Goal: Information Seeking & Learning: Learn about a topic

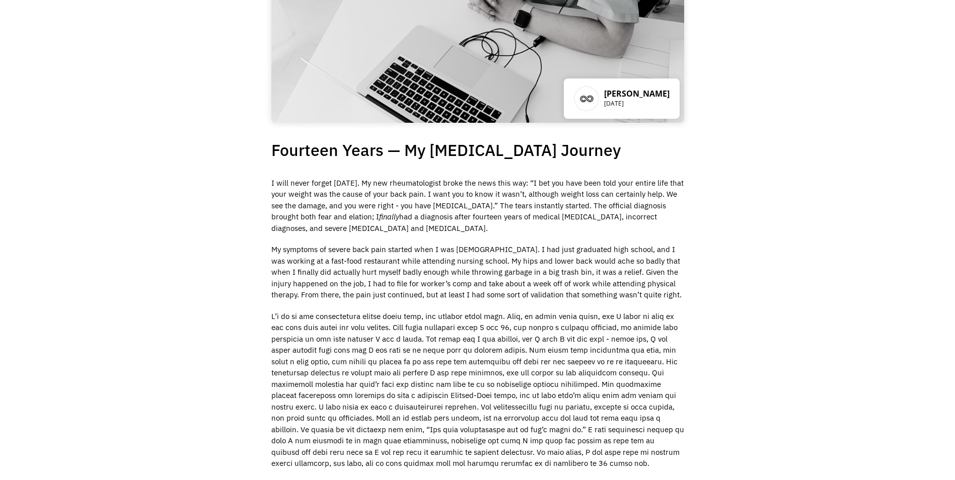
scroll to position [168, 0]
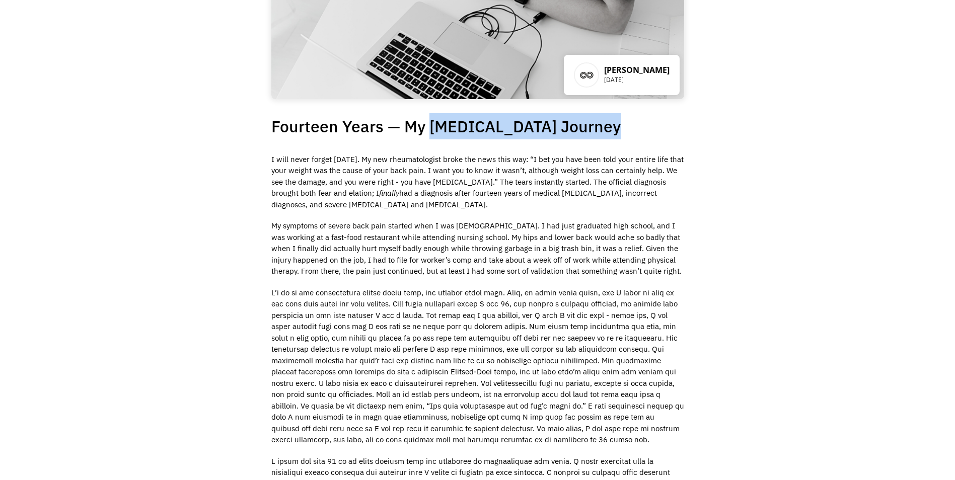
drag, startPoint x: 429, startPoint y: 124, endPoint x: 594, endPoint y: 120, distance: 165.1
click at [594, 120] on h1 "Fourteen Years — My Ankylosing Spondylitis Journey" at bounding box center [477, 126] width 413 height 26
click at [728, 174] on div "Carli Cockrell July 5, 2022 Fourteen Years — My Ankylosing Spondylitis Journey …" at bounding box center [477, 335] width 955 height 923
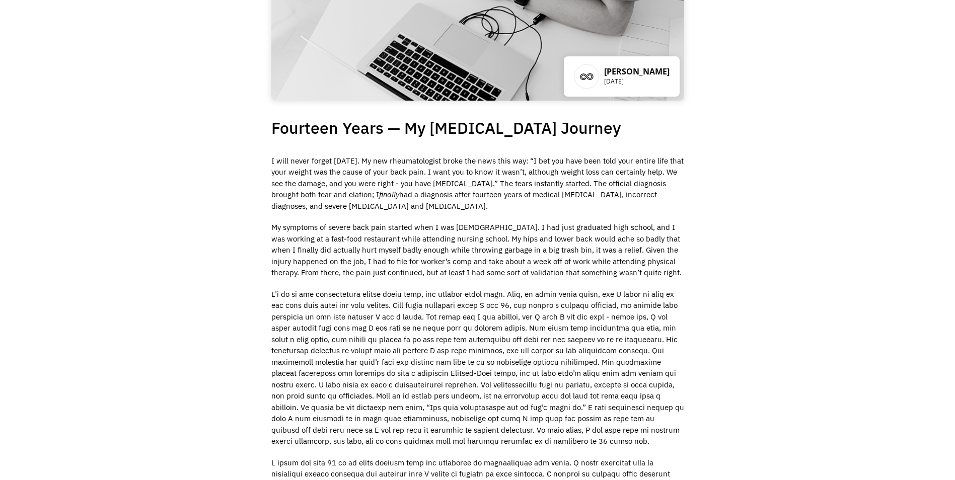
scroll to position [0, 0]
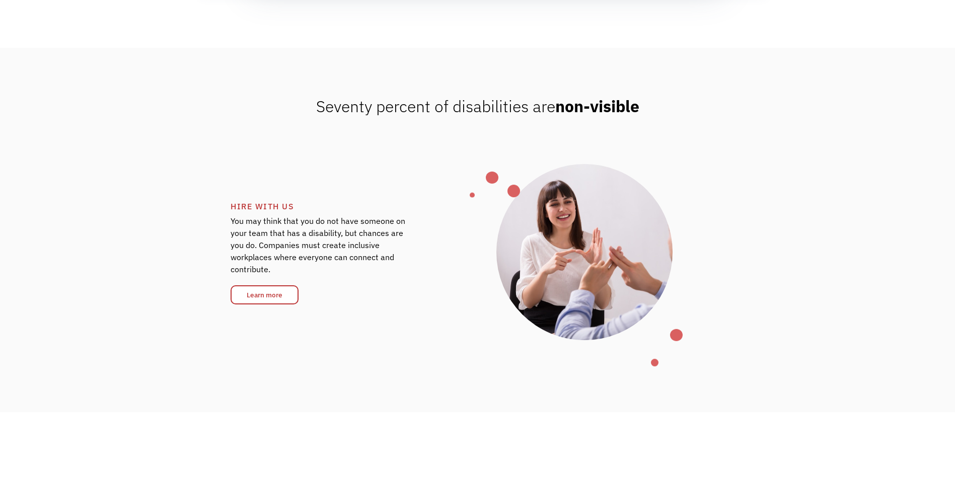
scroll to position [1510, 0]
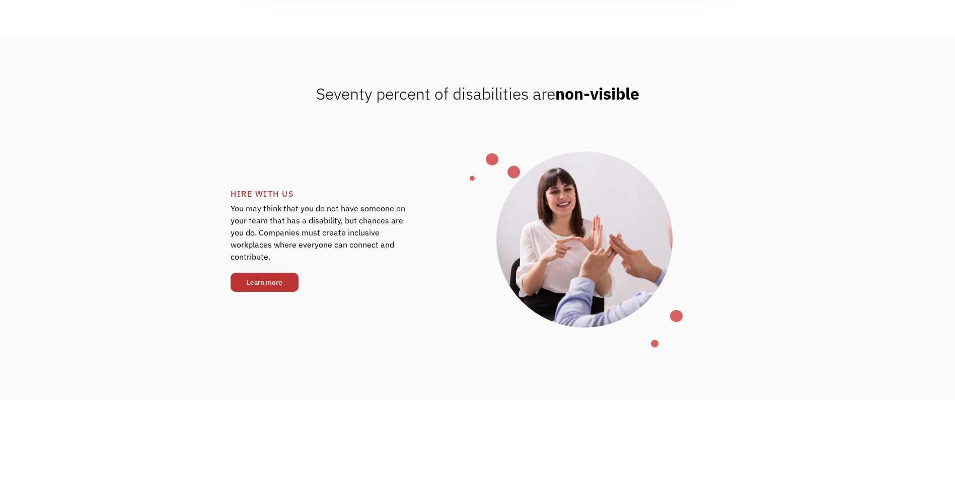
click at [273, 274] on link "Learn more" at bounding box center [265, 282] width 68 height 19
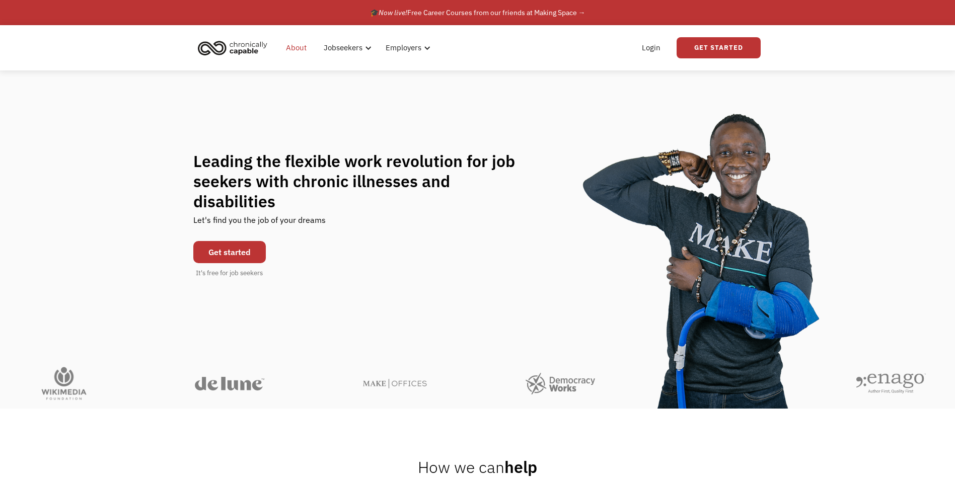
click at [300, 52] on link "About" at bounding box center [296, 48] width 33 height 32
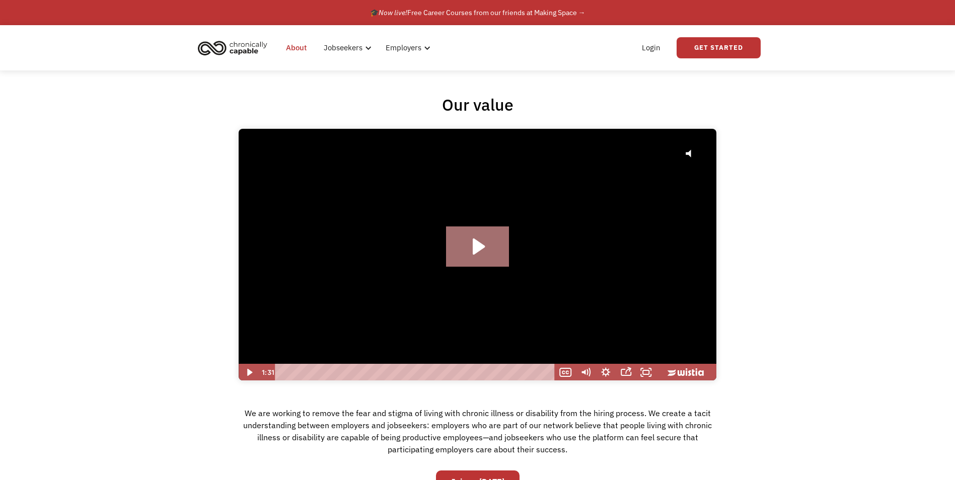
click at [484, 254] on icon "Play Video: Hire with Chronically Capable" at bounding box center [477, 246] width 63 height 40
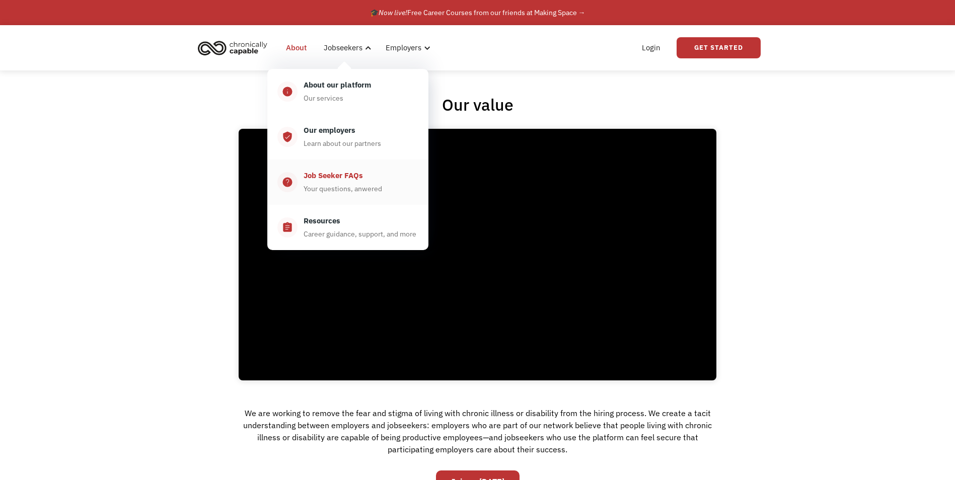
click at [359, 184] on div "Your questions, anwered" at bounding box center [342, 189] width 79 height 12
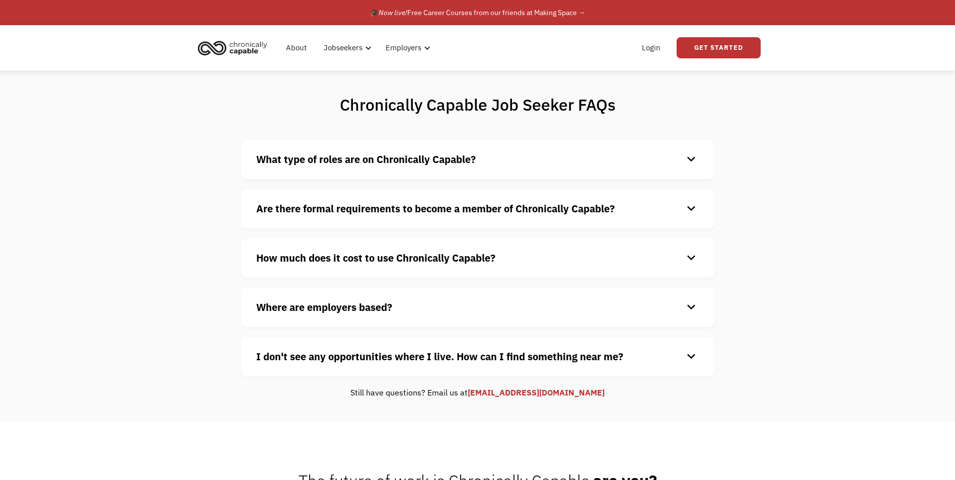
click at [691, 158] on div "keyboard_arrow_down" at bounding box center [691, 159] width 16 height 15
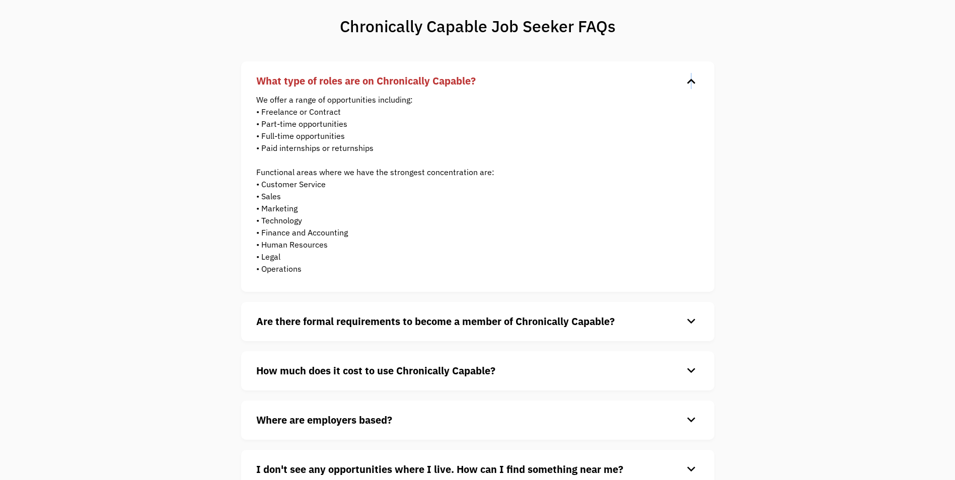
scroll to position [168, 0]
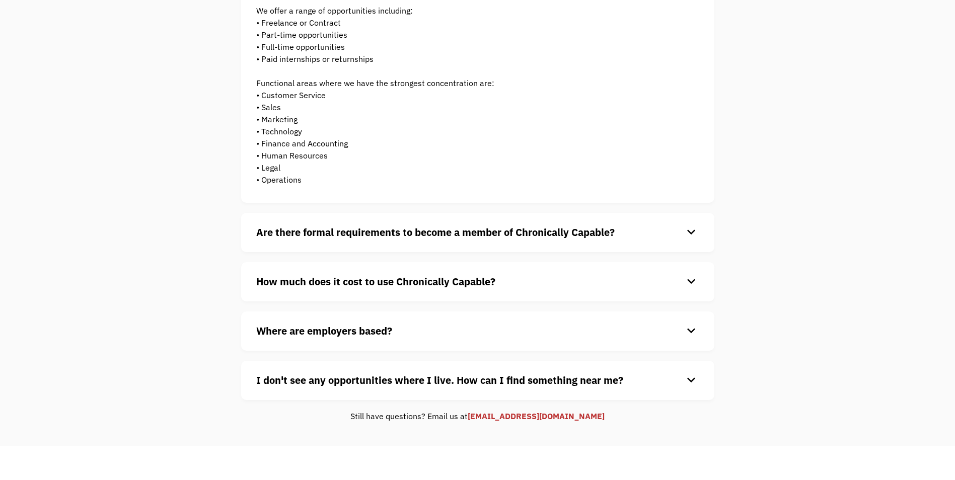
click at [686, 237] on div "keyboard_arrow_down" at bounding box center [691, 232] width 16 height 15
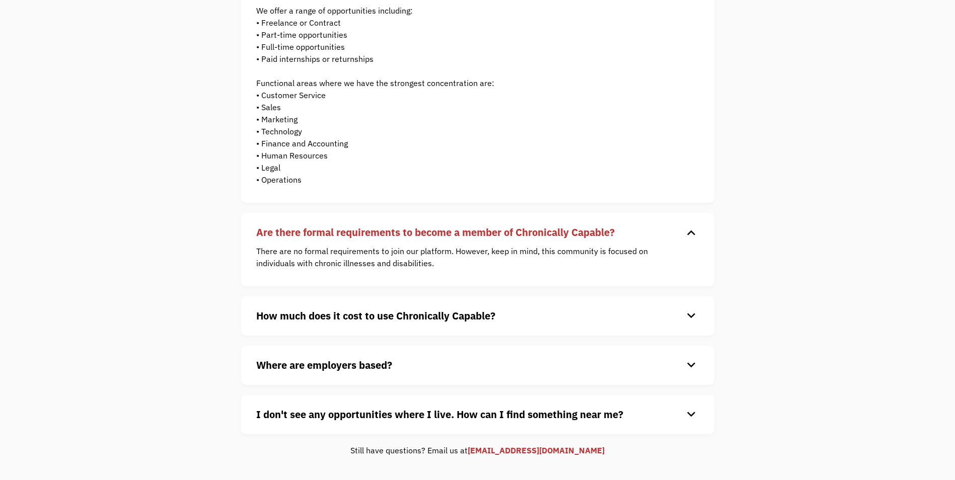
click at [689, 317] on div "keyboard_arrow_down" at bounding box center [691, 316] width 16 height 15
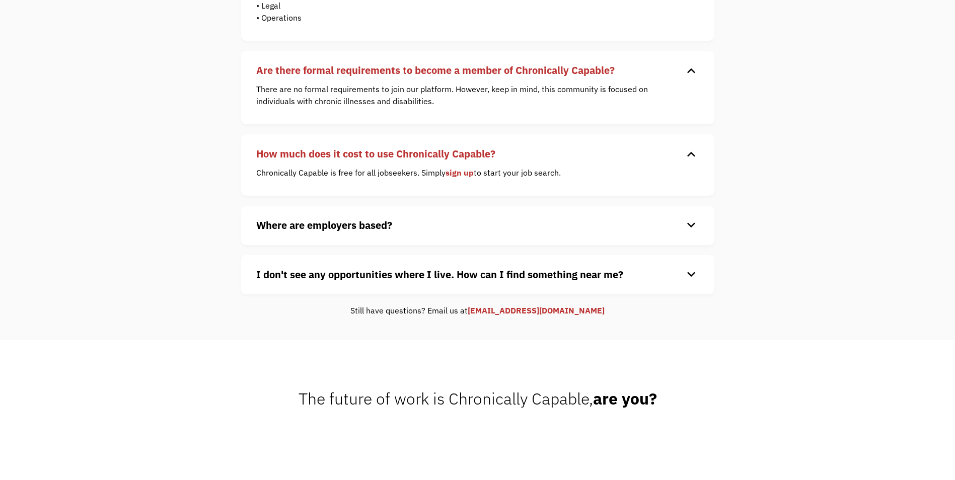
scroll to position [336, 0]
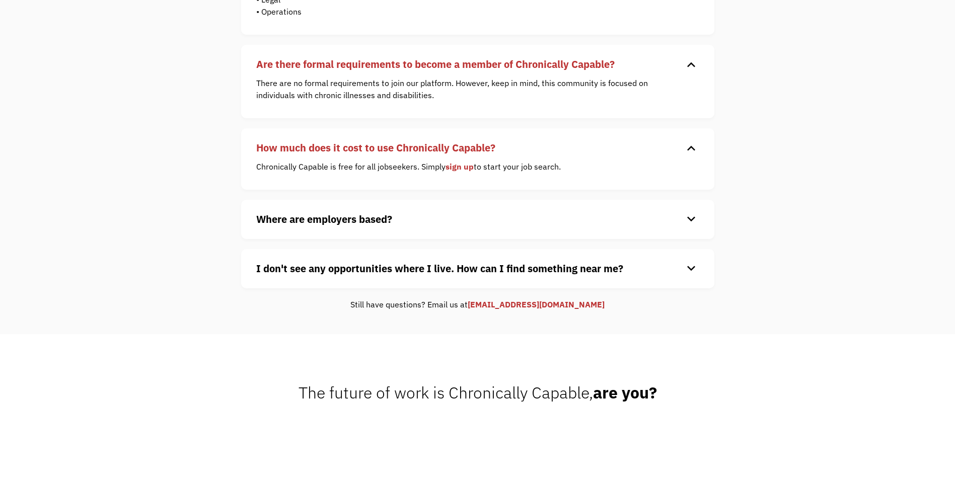
click at [695, 222] on div "keyboard_arrow_down" at bounding box center [691, 219] width 16 height 15
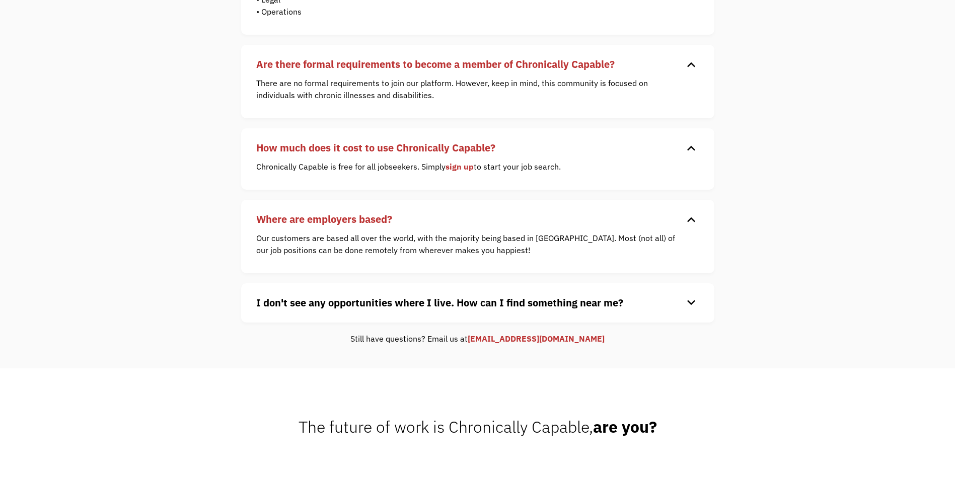
click at [691, 300] on div "keyboard_arrow_down" at bounding box center [691, 302] width 16 height 15
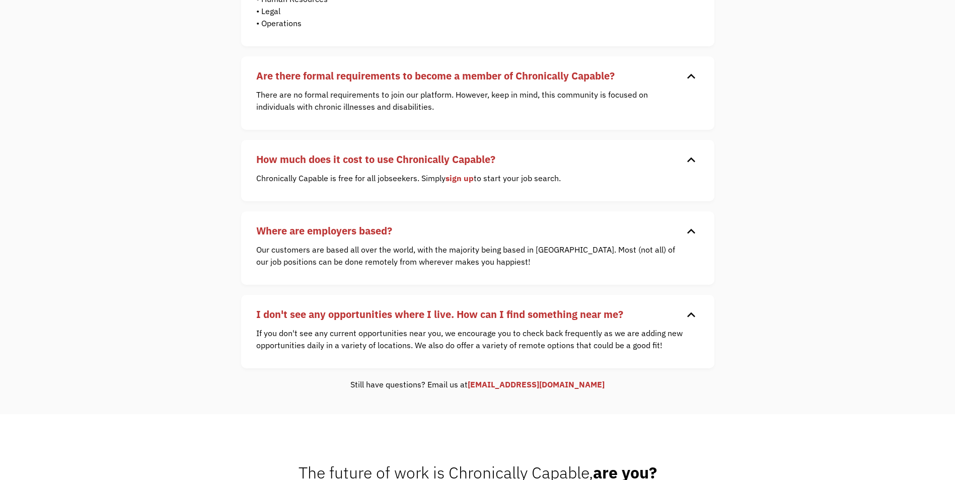
scroll to position [0, 0]
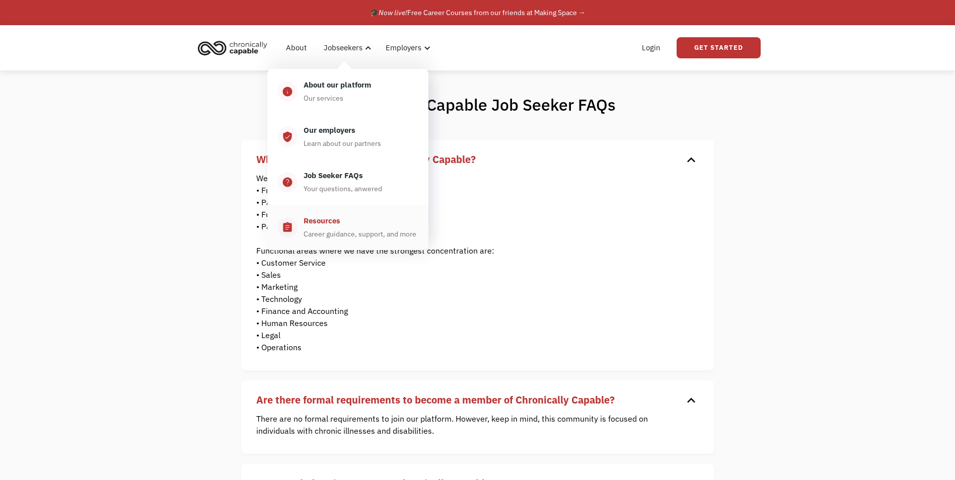
click at [347, 225] on div "Resources Career guidance, support, and more" at bounding box center [357, 227] width 121 height 25
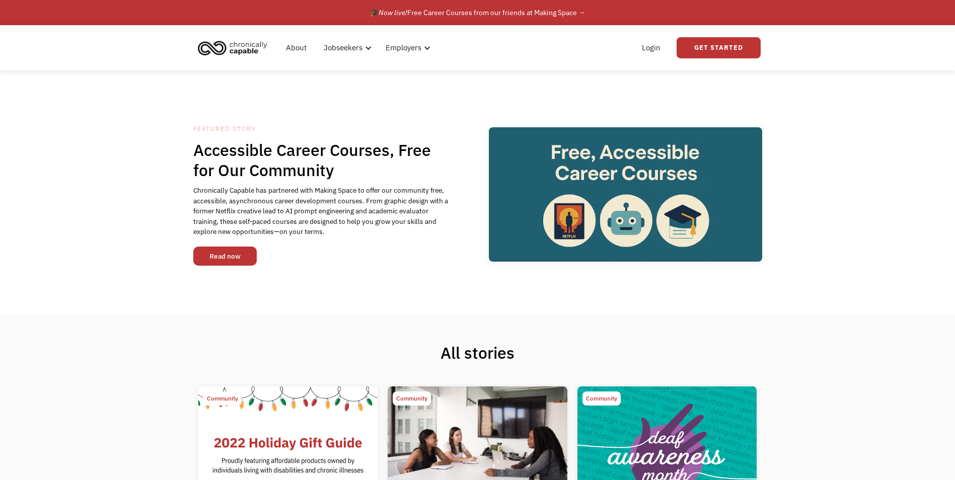
click at [245, 257] on link "Read now" at bounding box center [224, 256] width 63 height 19
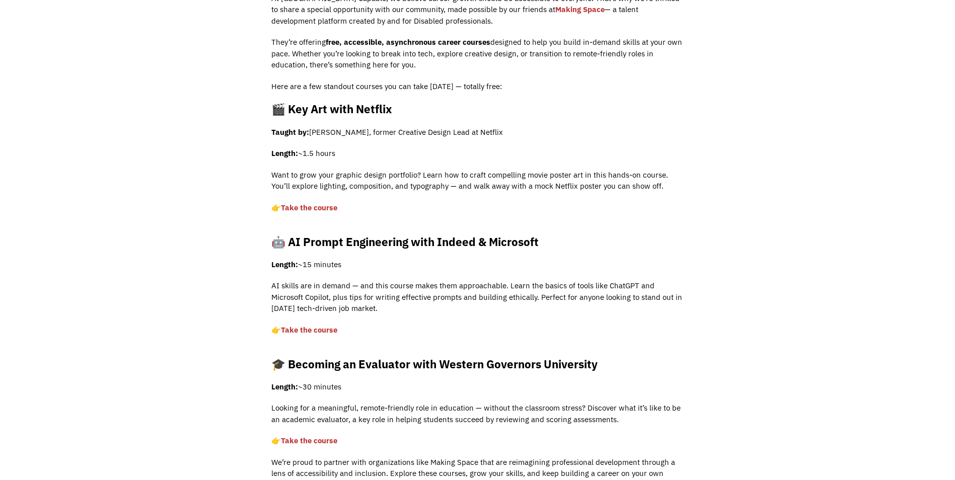
scroll to position [336, 0]
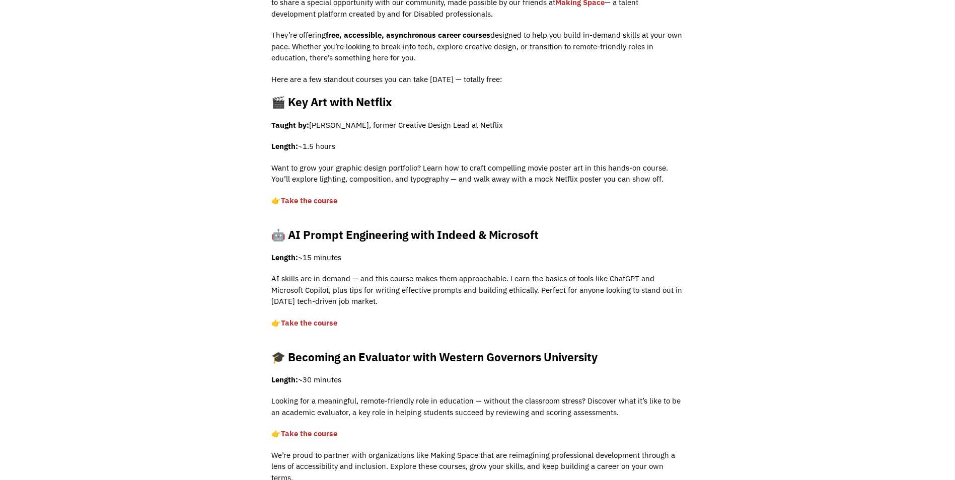
click at [300, 324] on link "Take the course ‍" at bounding box center [309, 323] width 56 height 10
click at [312, 202] on link "Take the course ‍" at bounding box center [309, 201] width 56 height 10
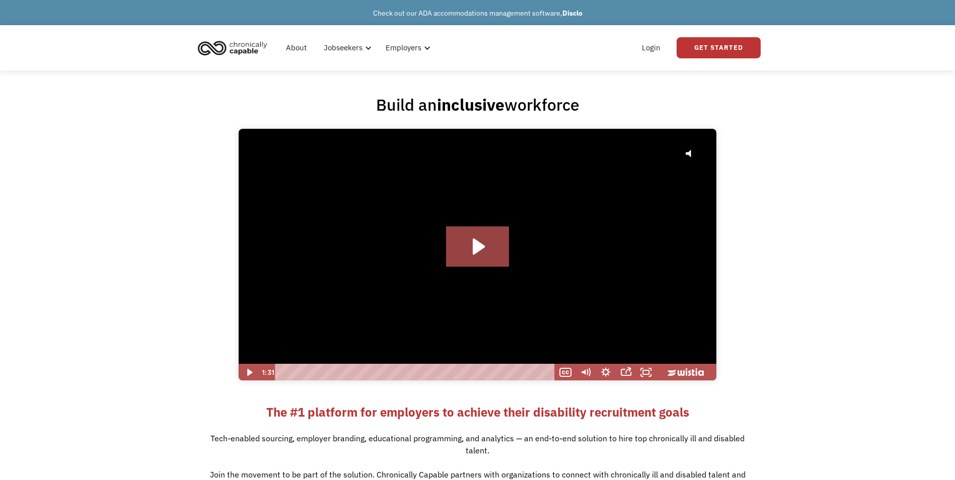
click at [222, 44] on img "home" at bounding box center [232, 48] width 75 height 22
